Goal: Task Accomplishment & Management: Complete application form

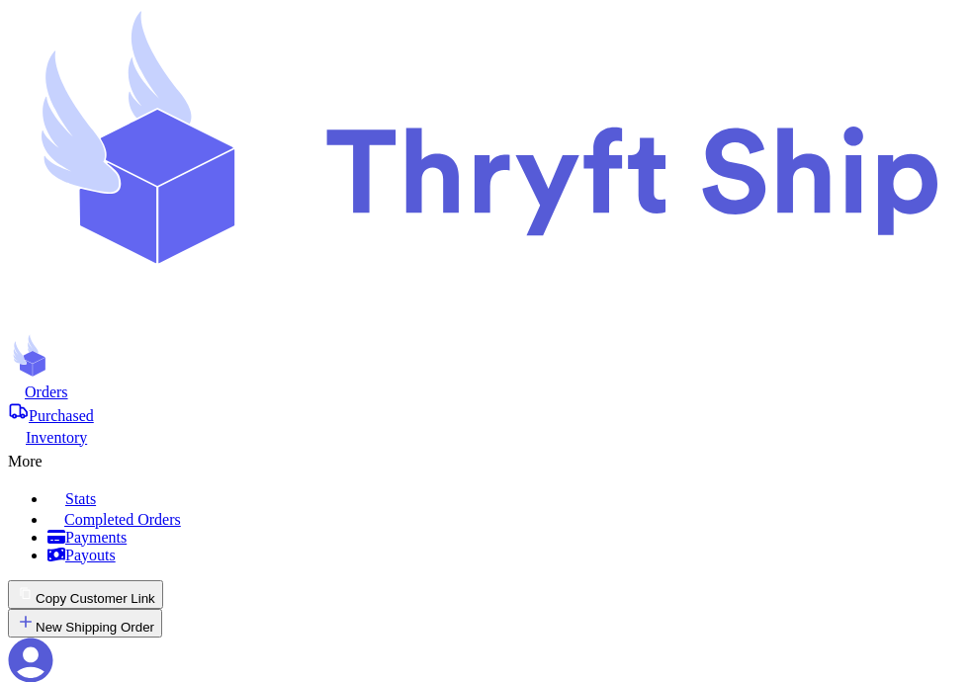
checkbox input "true"
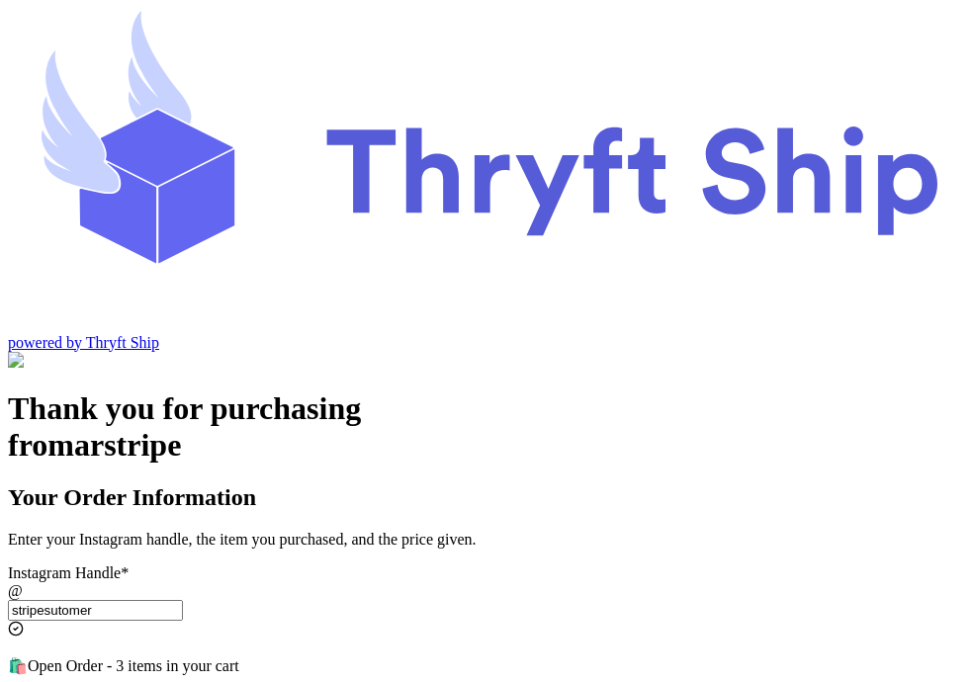
select select "OH"
click at [183, 600] on input "Instagram Handle *" at bounding box center [95, 610] width 175 height 21
type input "stripesutomer"
select select "OH"
type input "Lakewood"
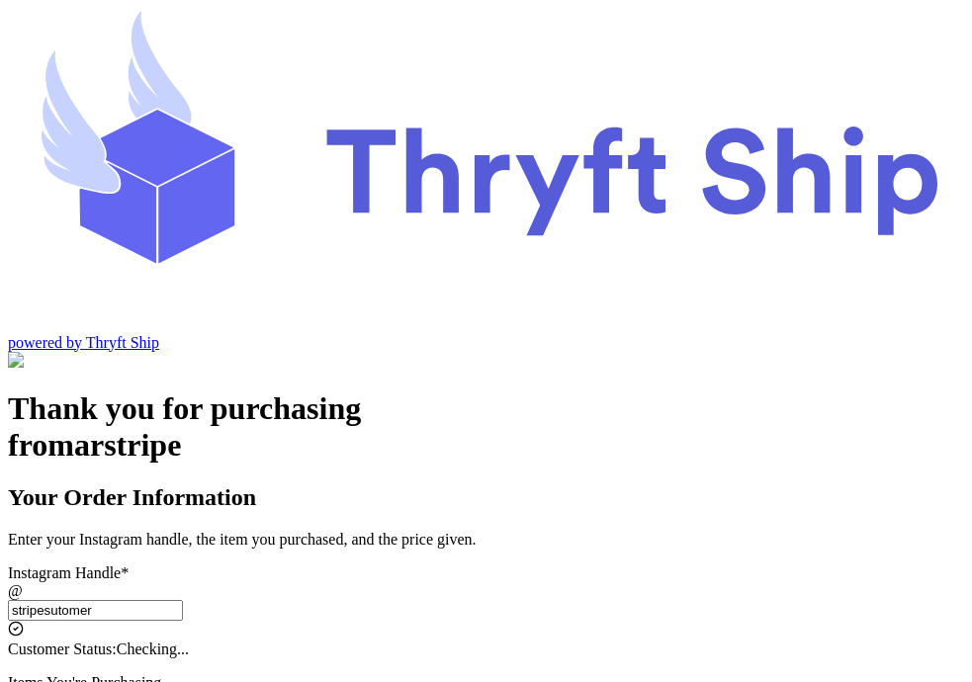
type input "12345"
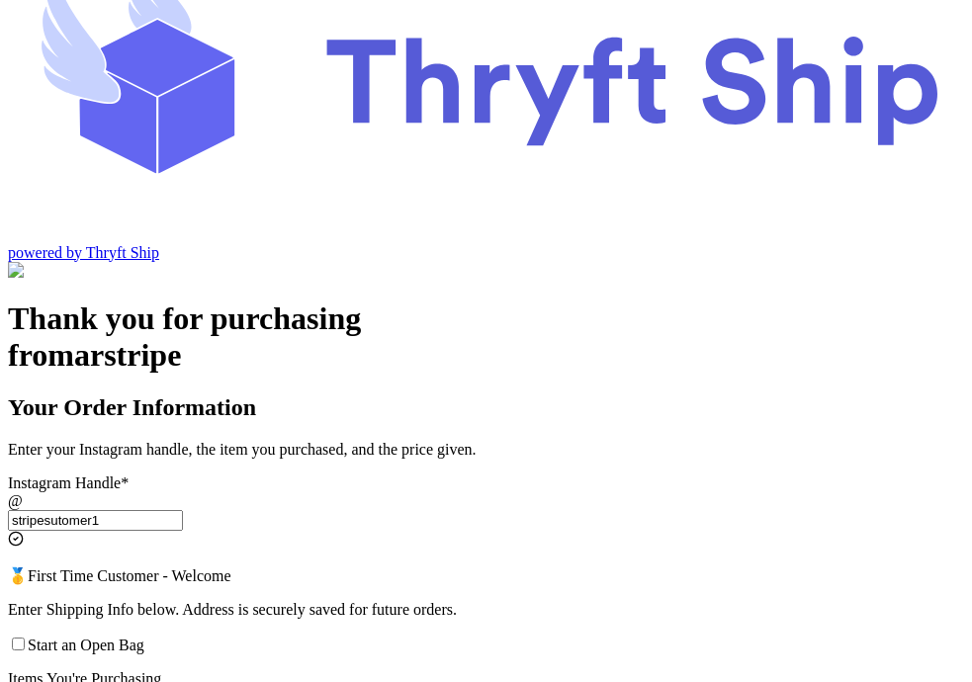
scroll to position [93, 0]
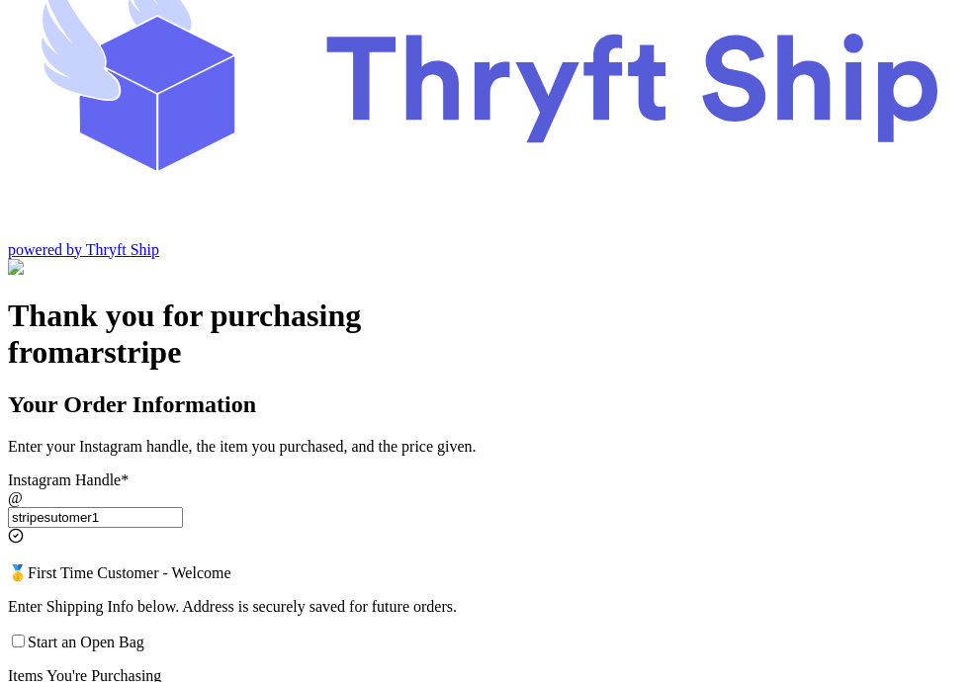
type input "stripesutomer1"
click at [25, 635] on input "Start an Open Bag" at bounding box center [18, 641] width 13 height 13
checkbox input "true"
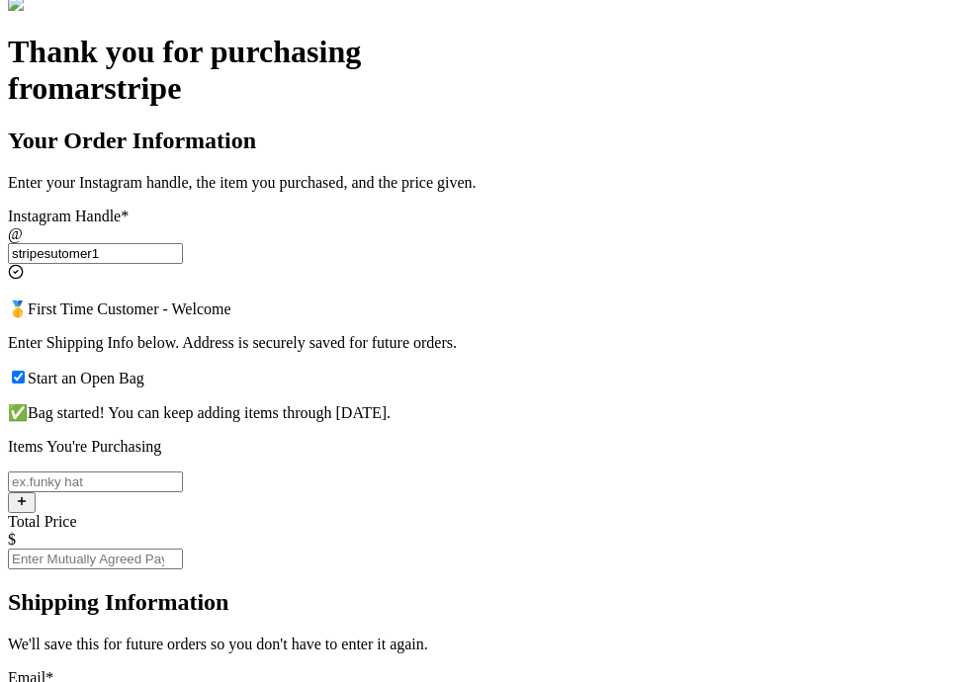
scroll to position [0, 0]
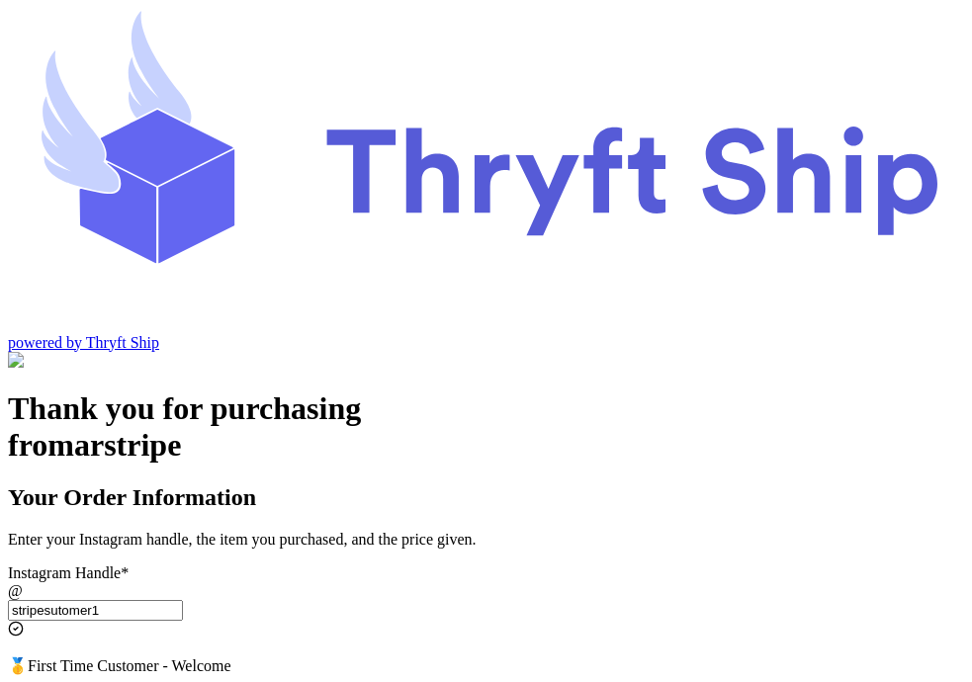
click at [183, 600] on input "stripesutomer1" at bounding box center [95, 610] width 175 height 21
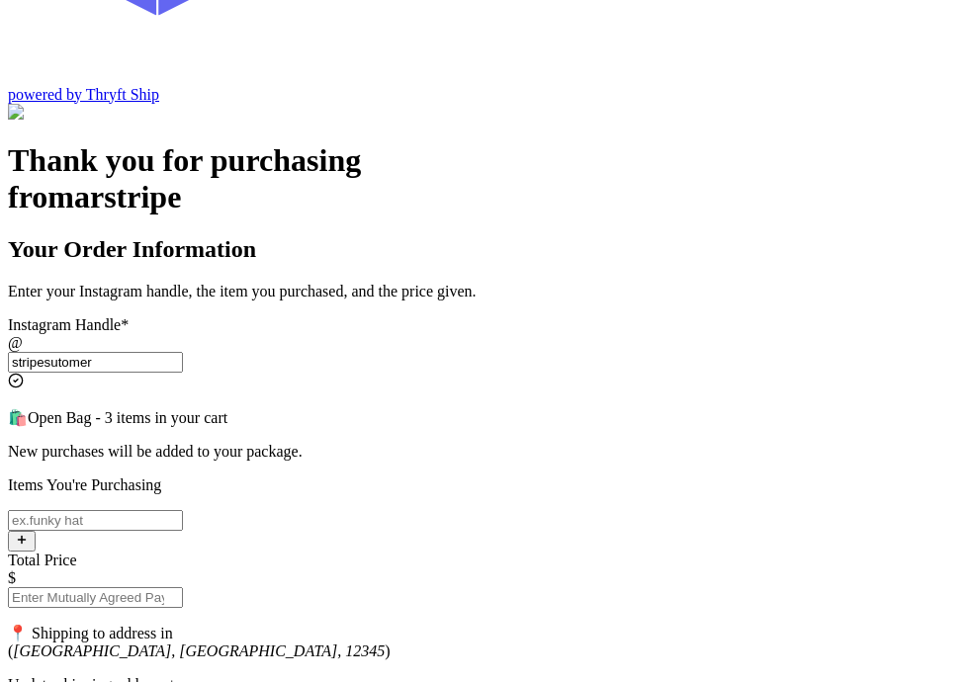
scroll to position [228, 0]
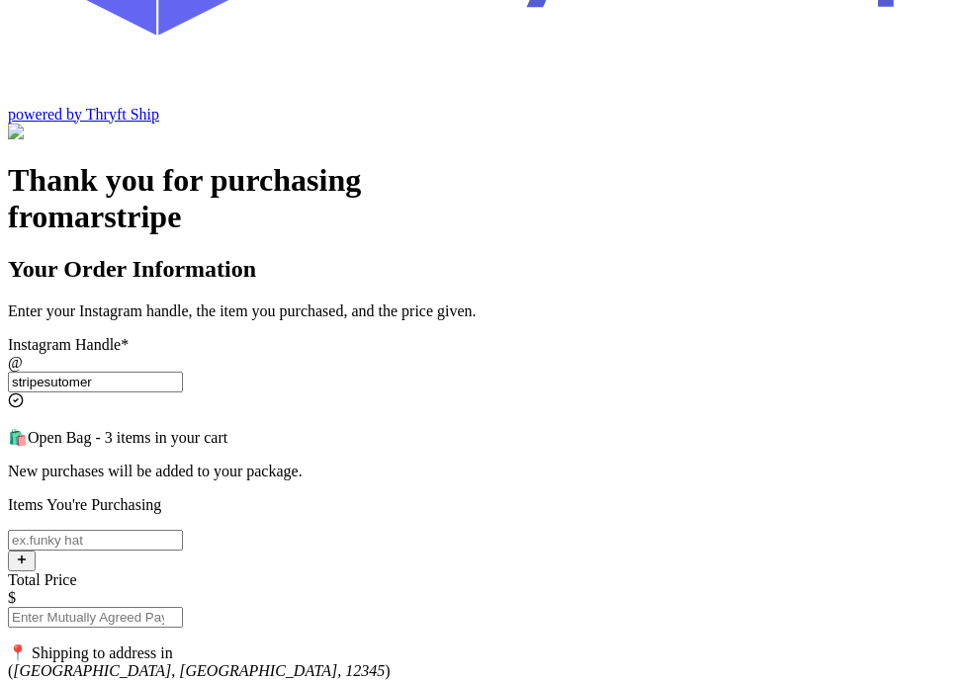
click at [183, 372] on input "stripesutomer" at bounding box center [95, 382] width 175 height 21
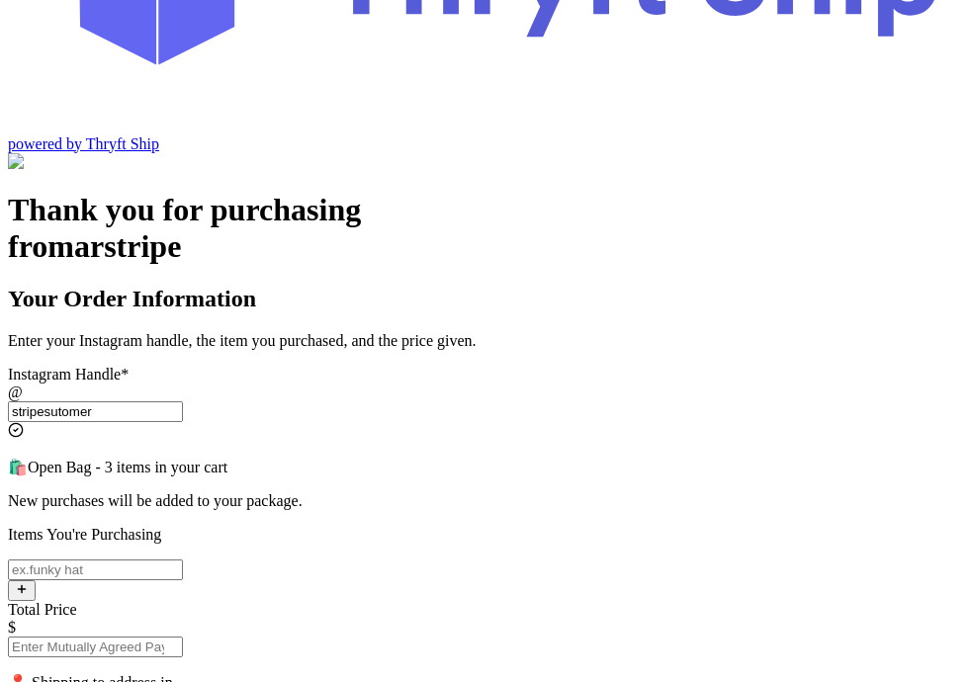
scroll to position [192, 0]
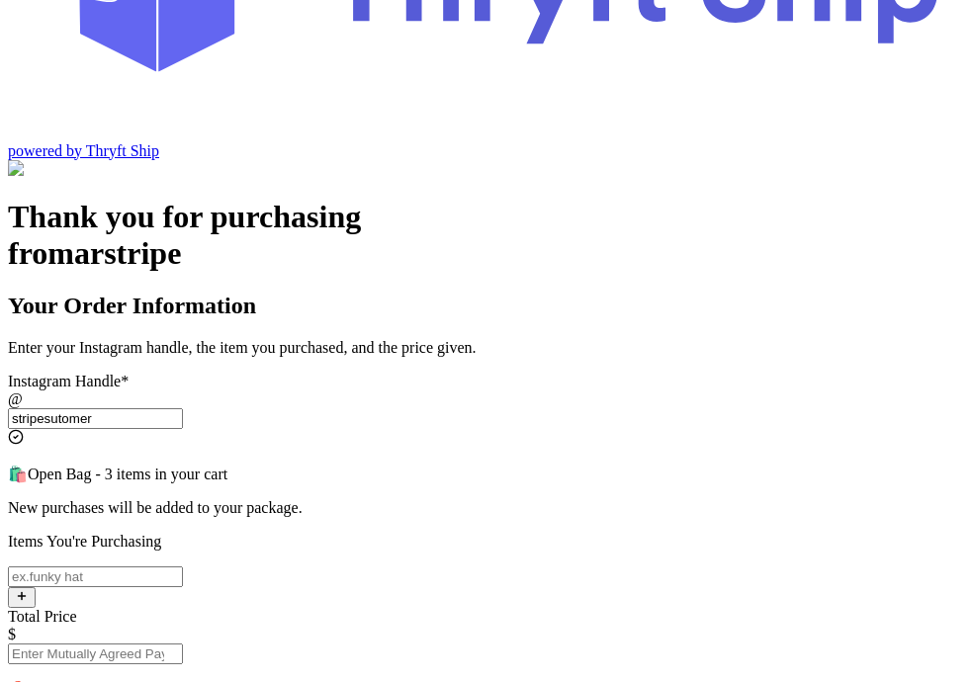
click at [183, 408] on input "stripesutomer" at bounding box center [95, 418] width 175 height 21
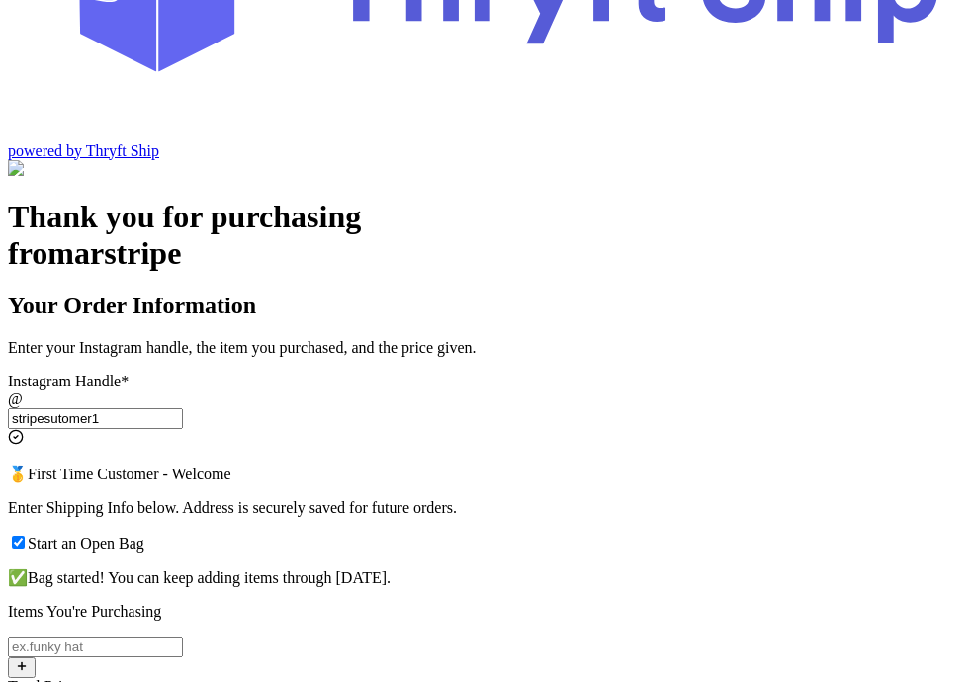
type input "stripesutomer1"
click at [144, 535] on label "Start an Open Bag" at bounding box center [76, 543] width 136 height 17
click at [25, 536] on input "Start an Open Bag" at bounding box center [18, 542] width 13 height 13
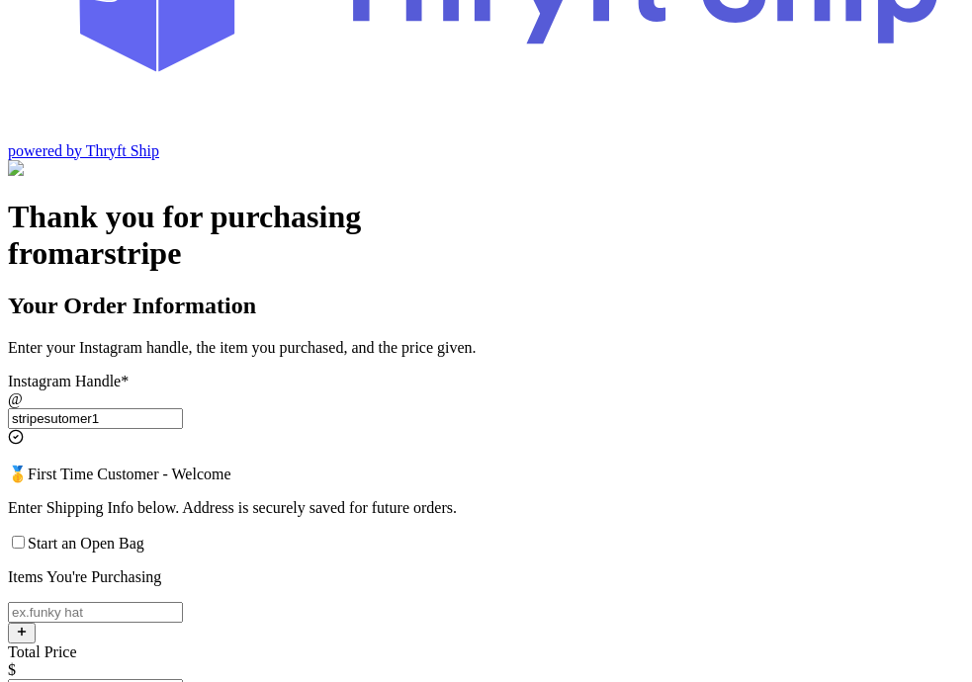
click at [144, 535] on label "Start an Open Bag" at bounding box center [76, 543] width 136 height 17
click at [25, 536] on input "Start an Open Bag" at bounding box center [18, 542] width 13 height 13
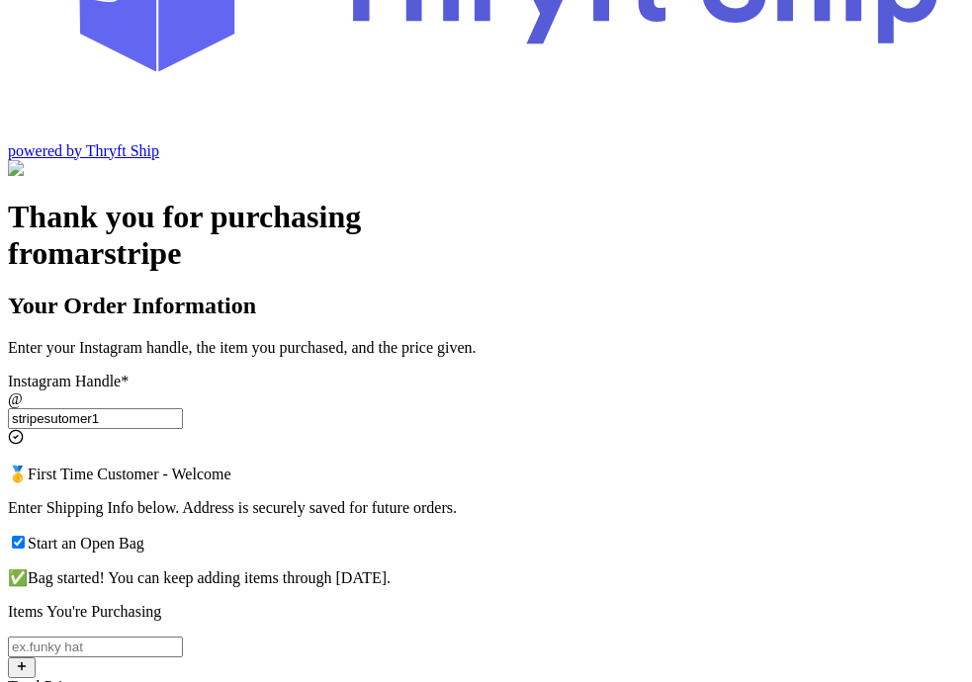
click at [25, 536] on input "Start an Open Bag" at bounding box center [18, 542] width 13 height 13
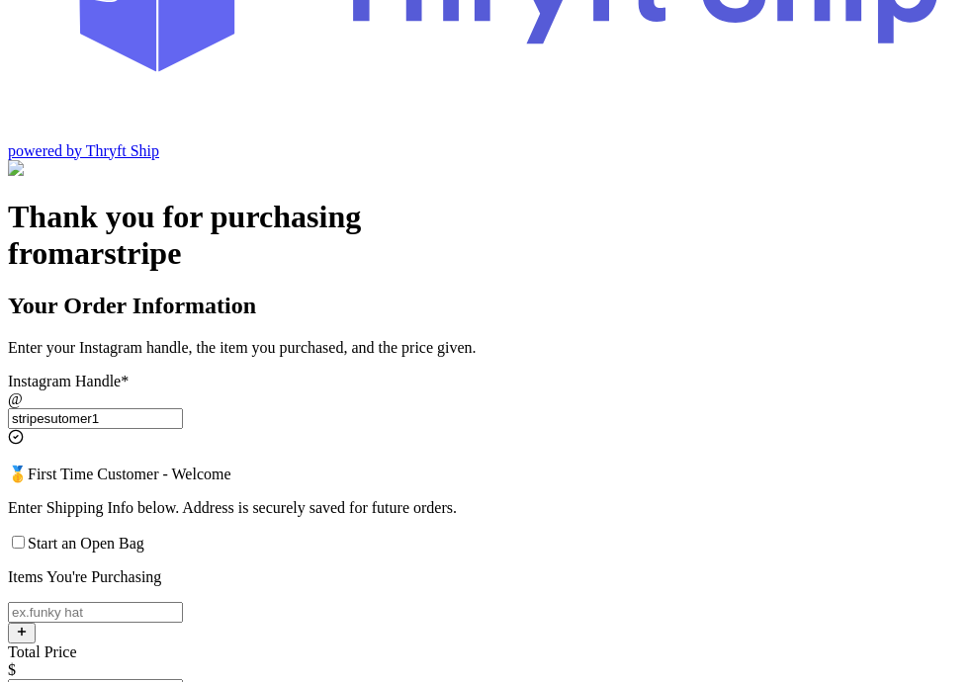
click at [25, 536] on input "Start an Open Bag" at bounding box center [18, 542] width 13 height 13
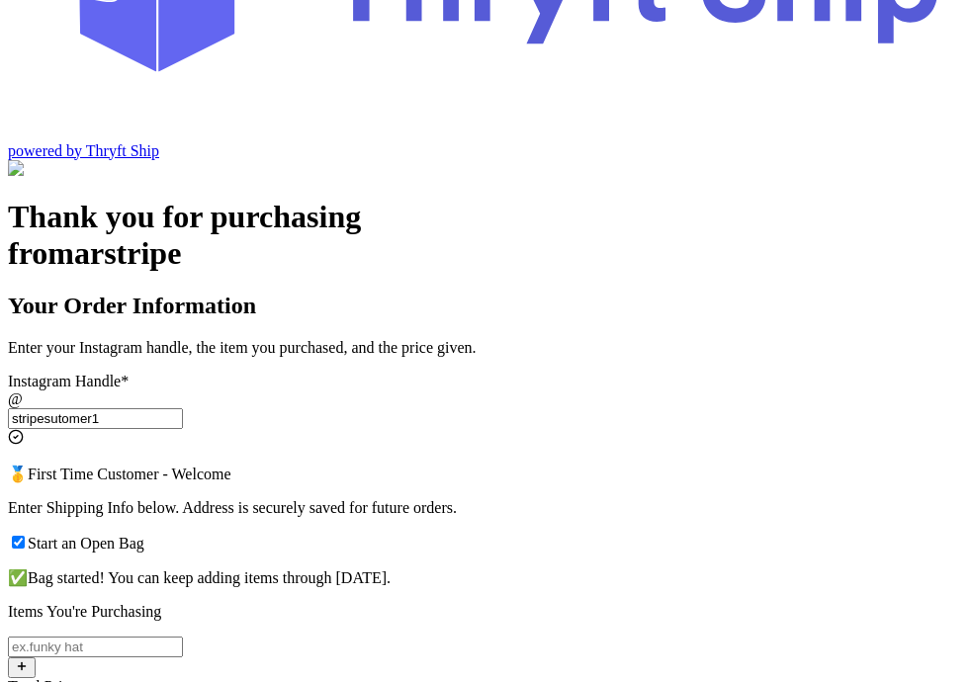
click at [25, 536] on input "Start an Open Bag" at bounding box center [18, 542] width 13 height 13
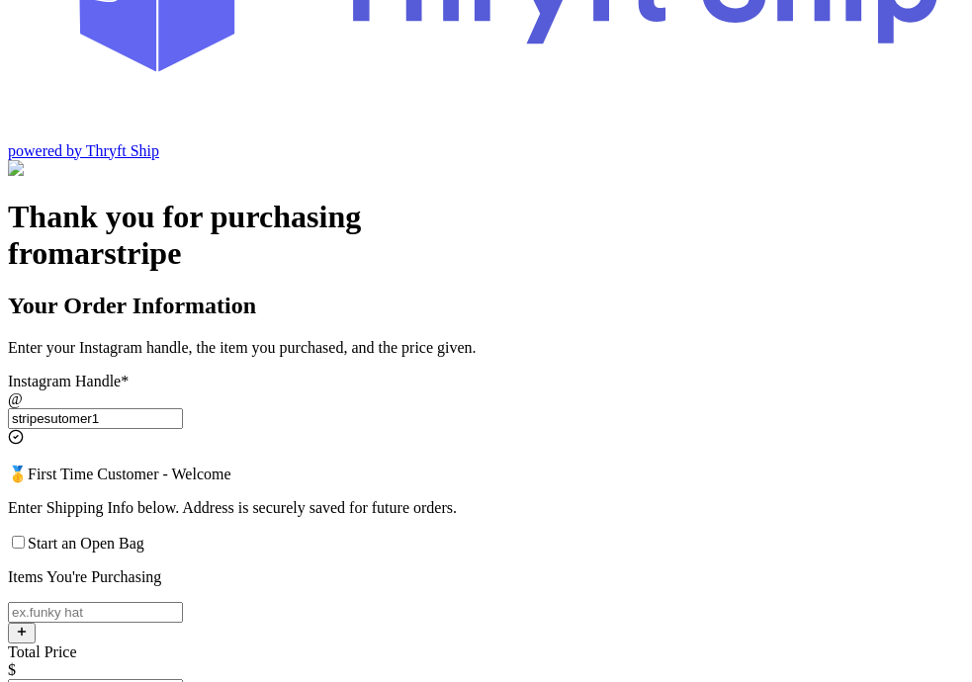
click at [25, 536] on input "Start an Open Bag" at bounding box center [18, 542] width 13 height 13
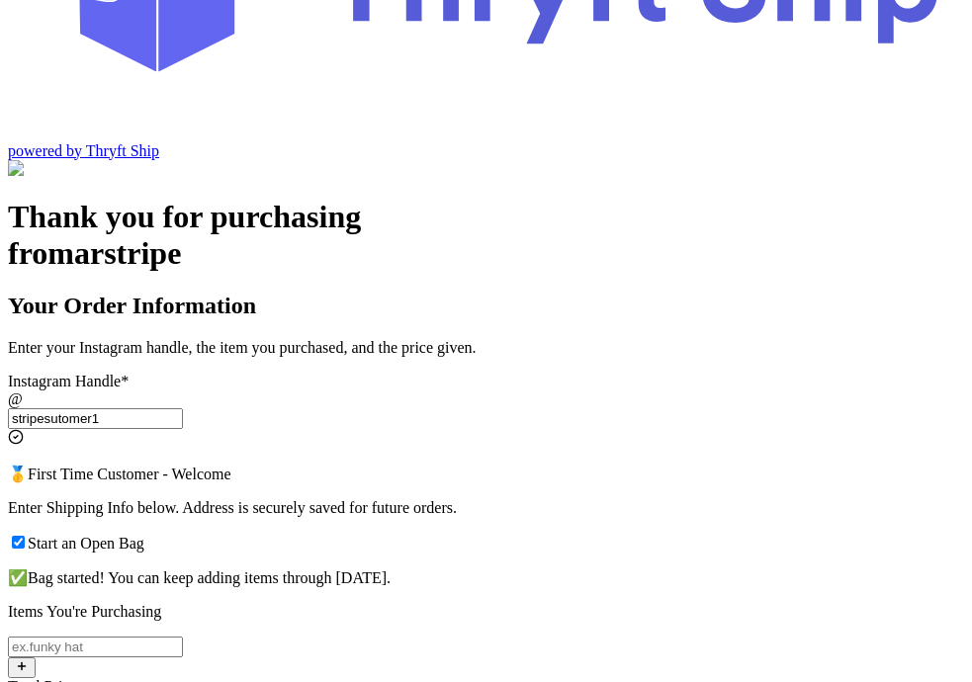
click at [25, 536] on input "Start an Open Bag" at bounding box center [18, 542] width 13 height 13
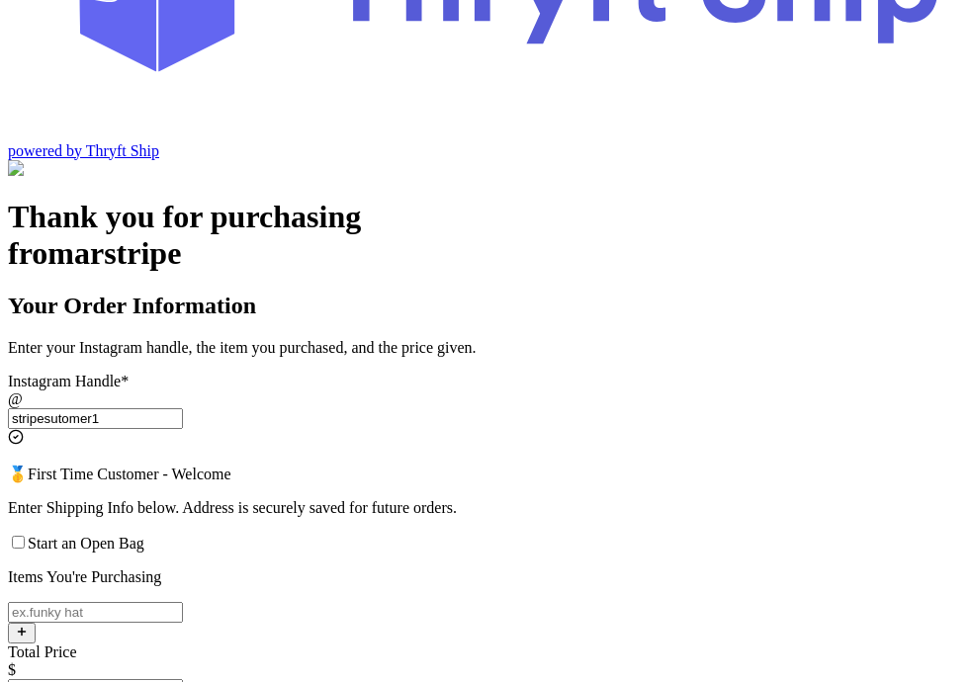
click at [25, 536] on input "Start an Open Bag" at bounding box center [18, 542] width 13 height 13
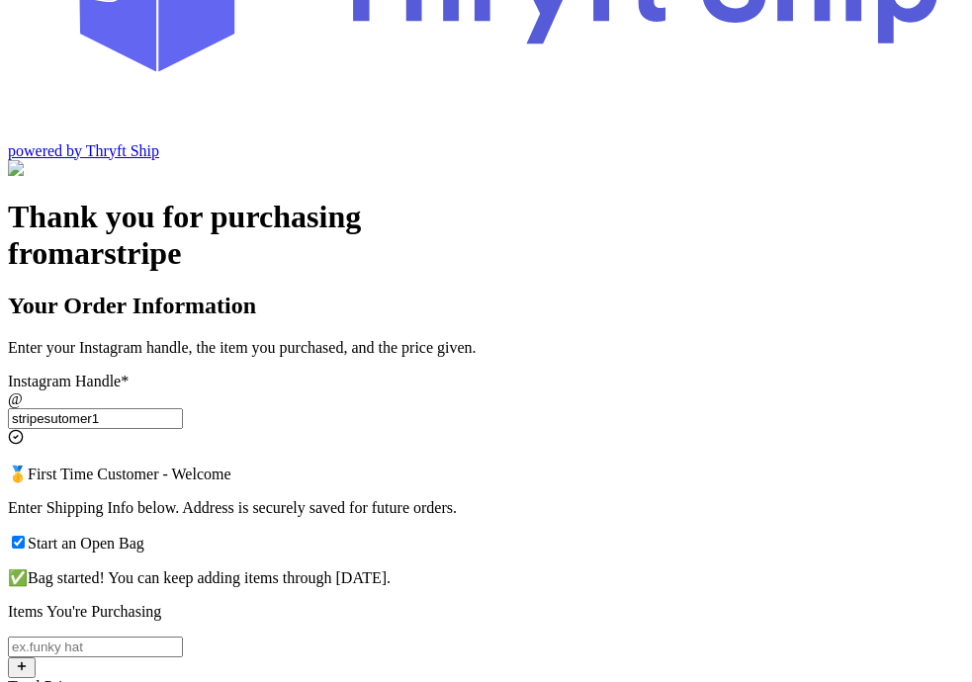
click at [25, 536] on input "Start an Open Bag" at bounding box center [18, 542] width 13 height 13
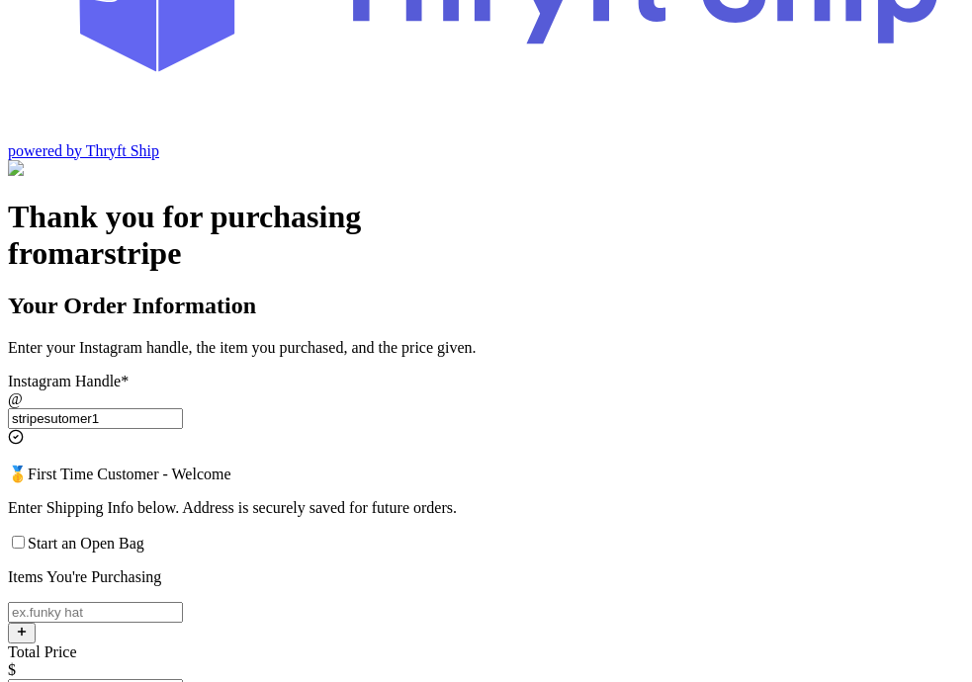
click at [25, 536] on input "Start an Open Bag" at bounding box center [18, 542] width 13 height 13
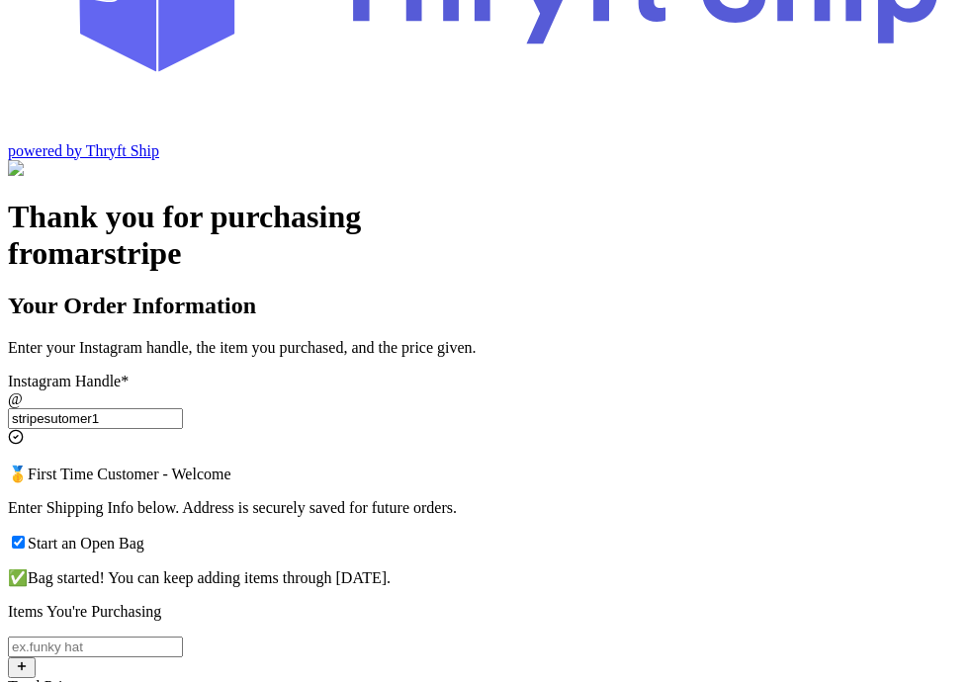
click at [25, 536] on input "Start an Open Bag" at bounding box center [18, 542] width 13 height 13
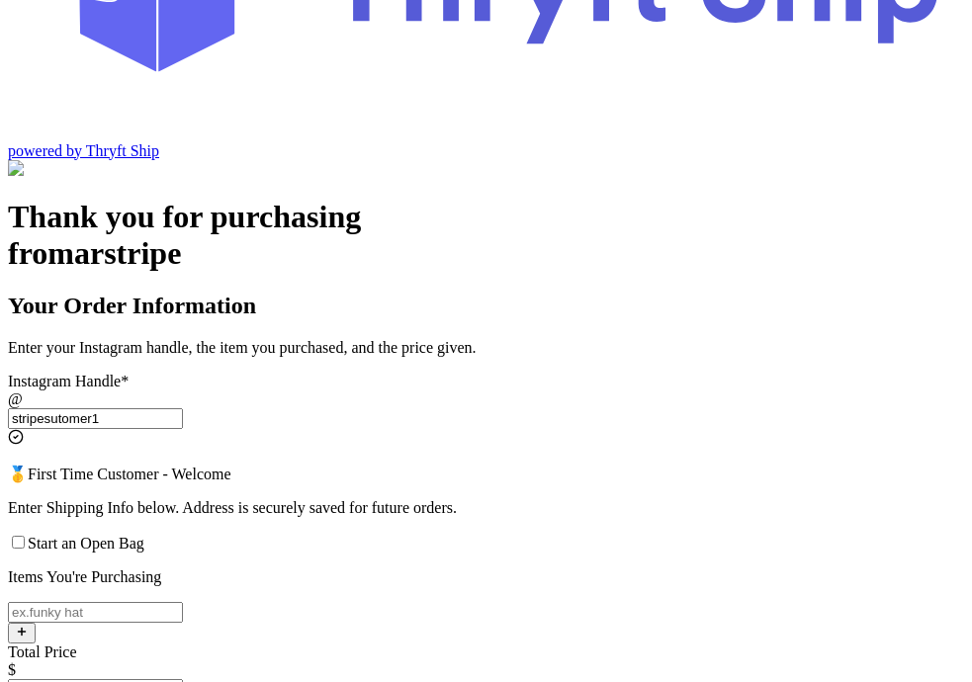
click at [25, 536] on input "Start an Open Bag" at bounding box center [18, 542] width 13 height 13
checkbox input "true"
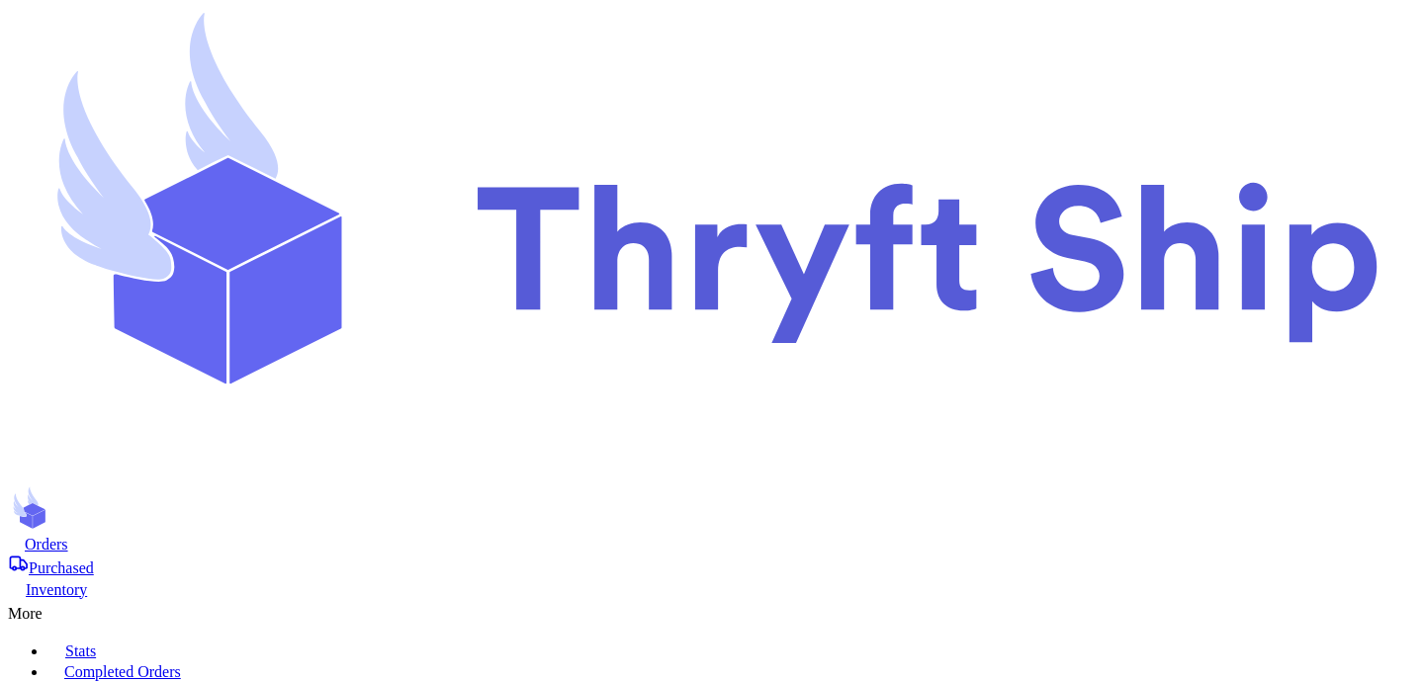
select select "paid"
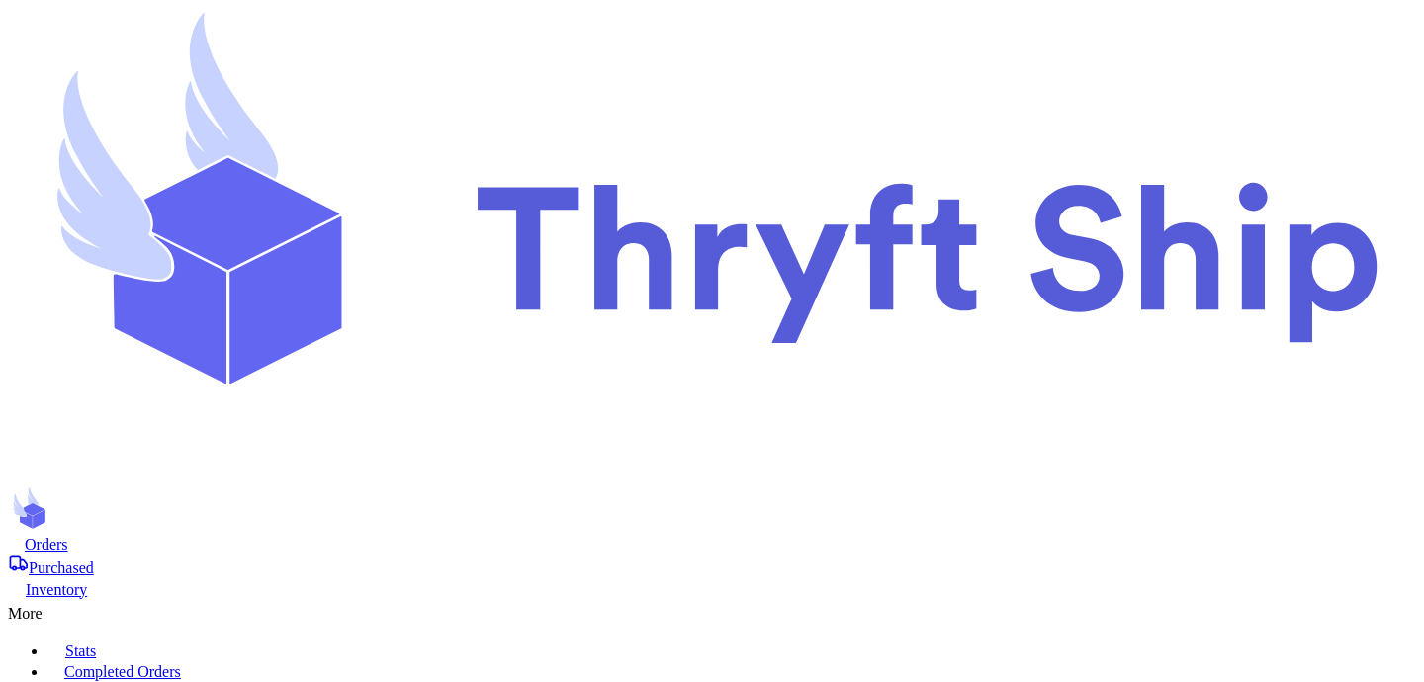
select select "paid"
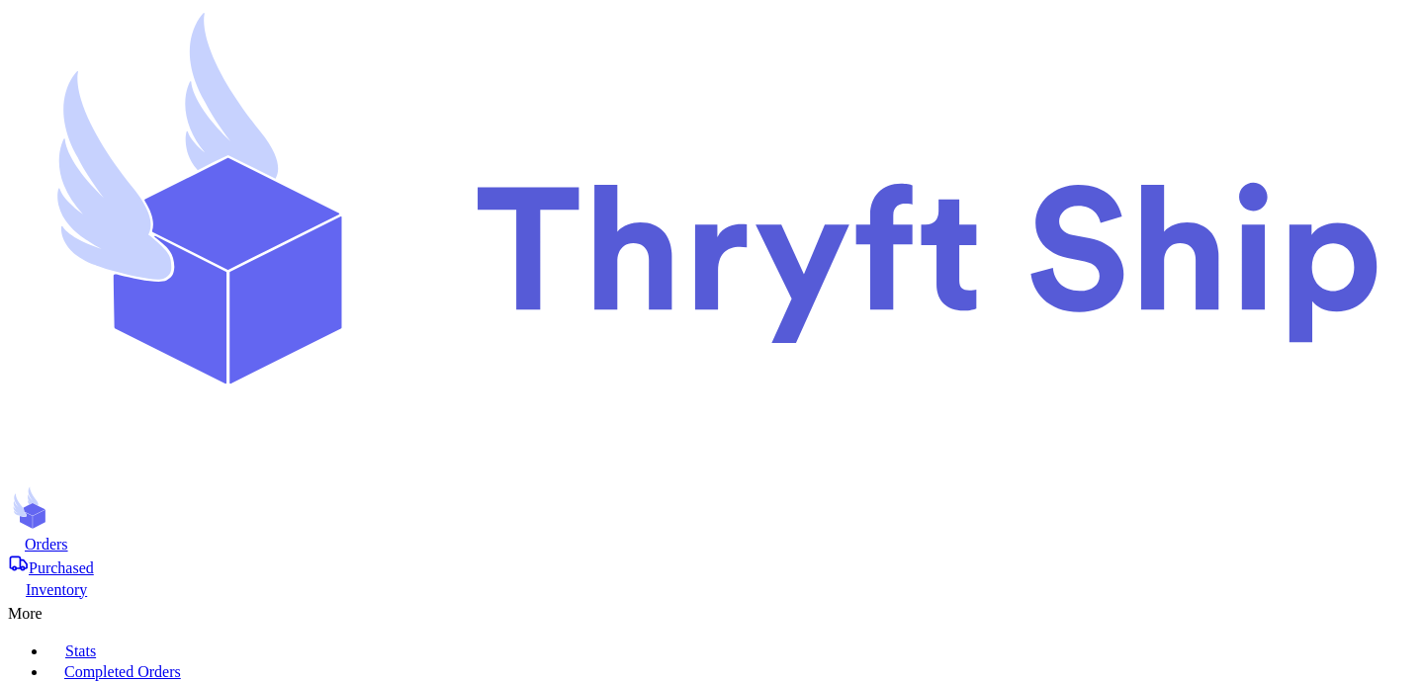
scroll to position [0, 0]
